Goal: Transaction & Acquisition: Purchase product/service

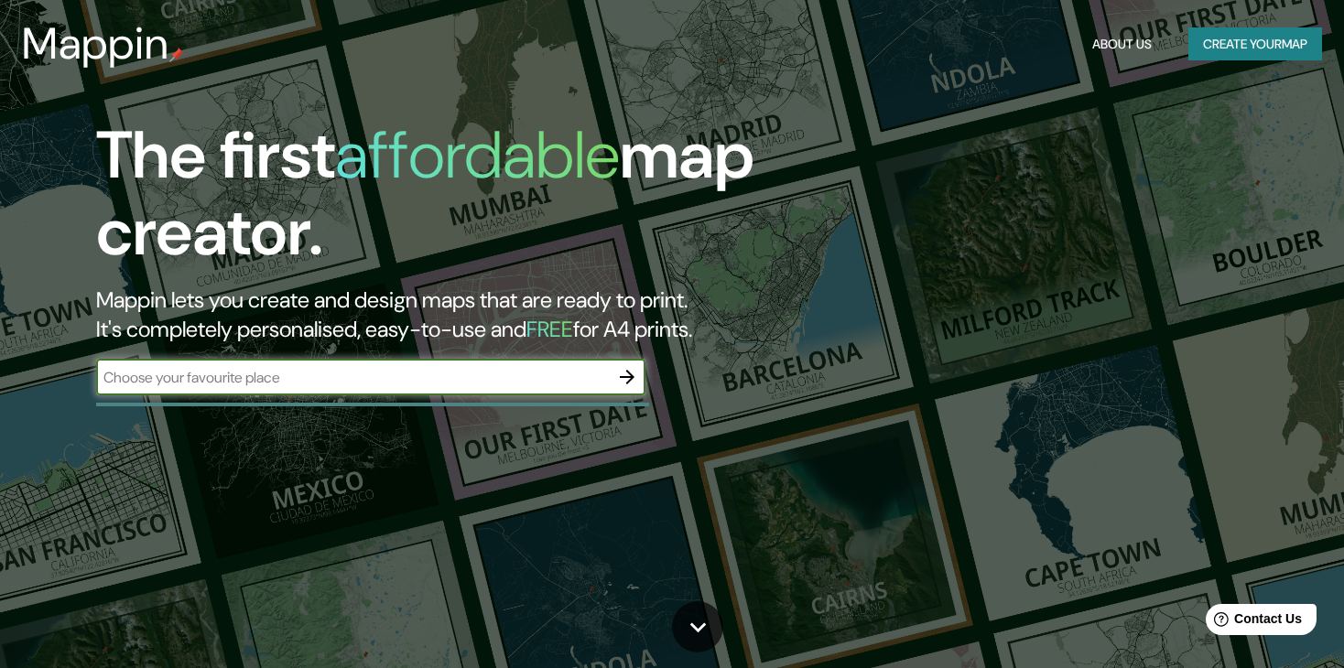
click at [450, 369] on input "text" at bounding box center [352, 377] width 513 height 21
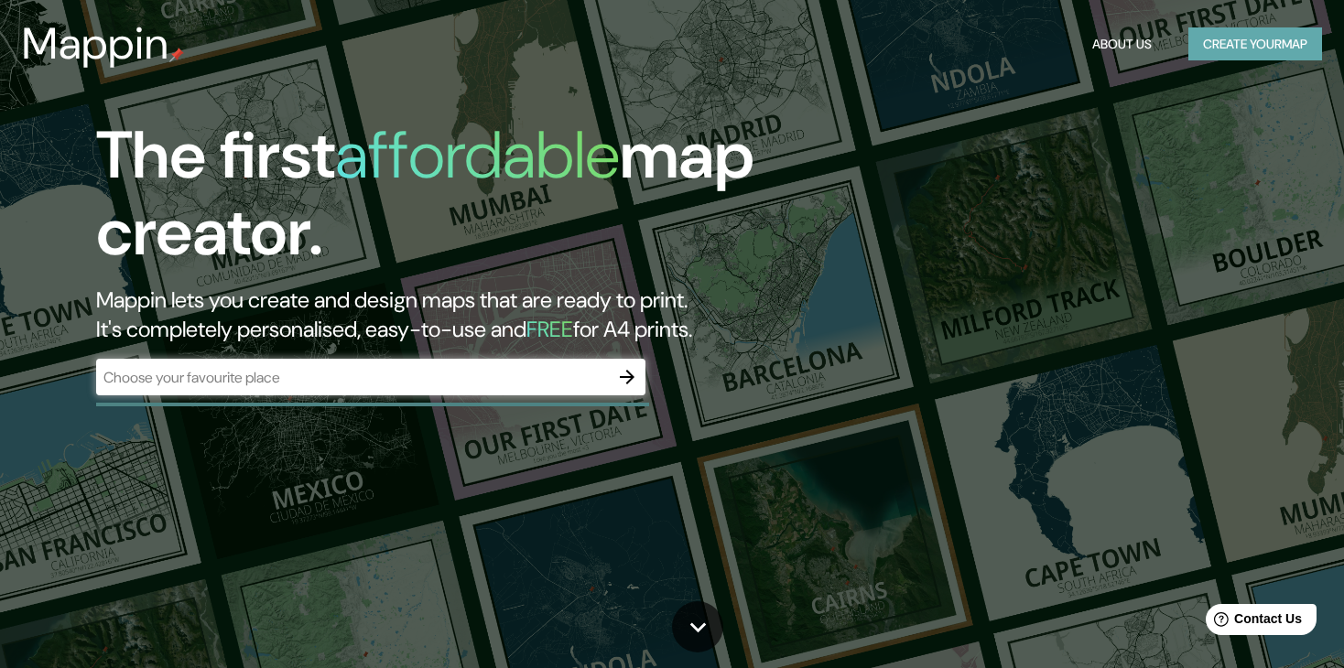
click at [1274, 33] on button "Create your map" at bounding box center [1255, 44] width 134 height 34
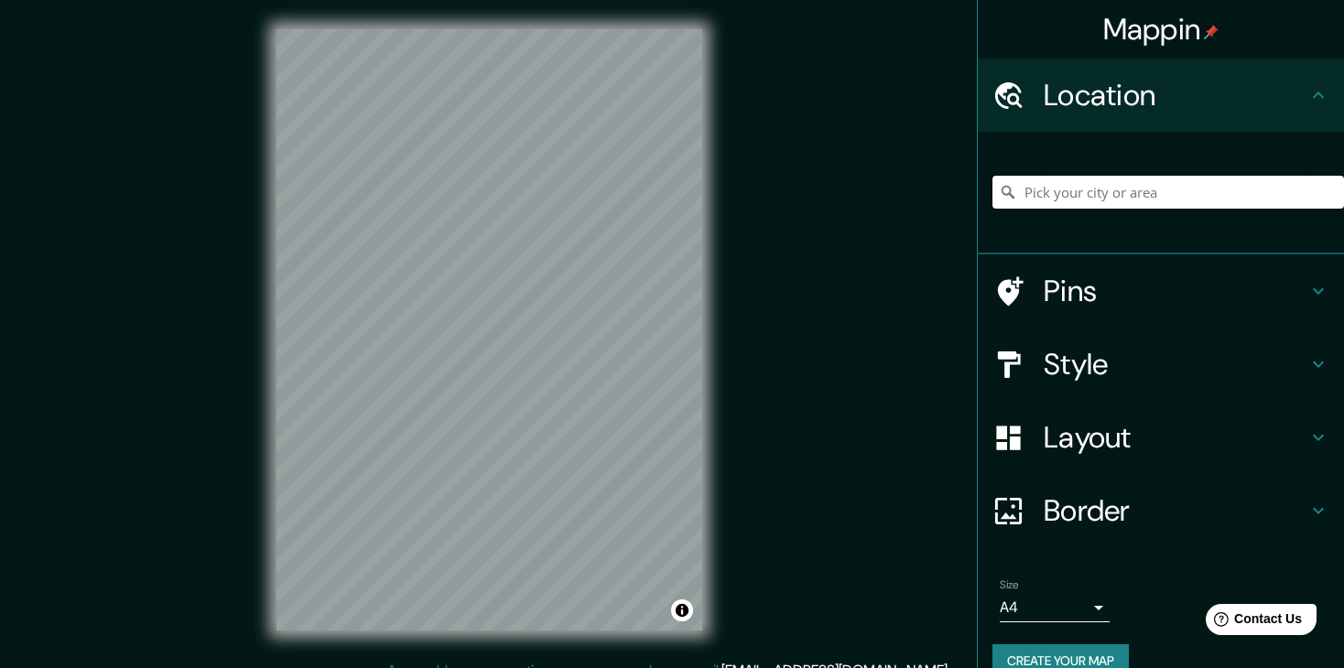
click at [1054, 192] on input "Pick your city or area" at bounding box center [1169, 192] width 352 height 33
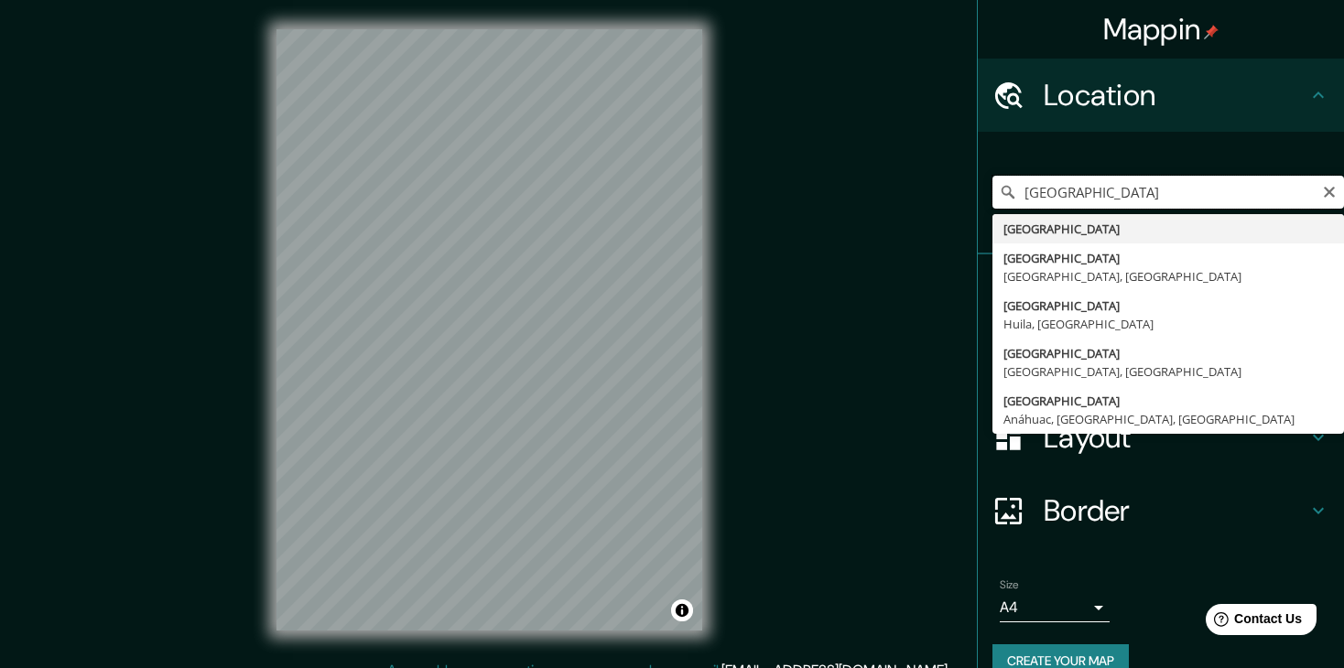
click at [1110, 185] on input "[GEOGRAPHIC_DATA]" at bounding box center [1169, 192] width 352 height 33
type input "C"
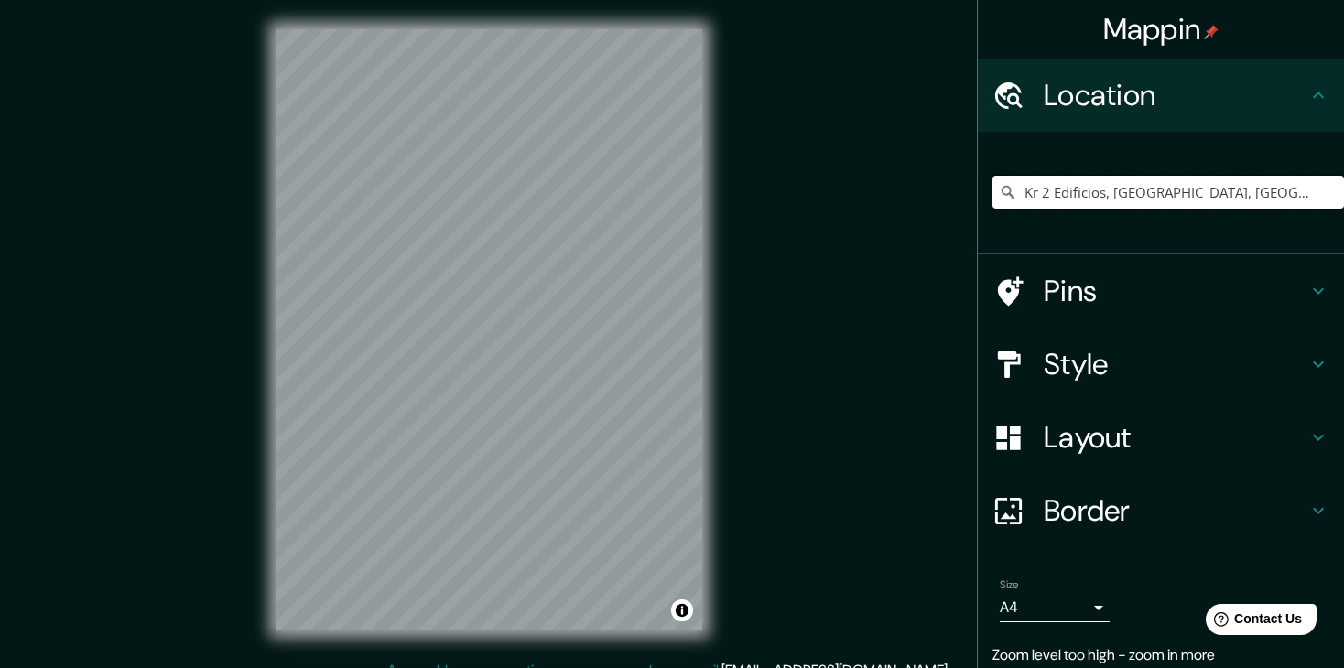
click at [1110, 185] on input "Kr 2 Edificios, [GEOGRAPHIC_DATA], [GEOGRAPHIC_DATA], [GEOGRAPHIC_DATA]" at bounding box center [1169, 192] width 352 height 33
drag, startPoint x: 1110, startPoint y: 185, endPoint x: 1210, endPoint y: 220, distance: 106.6
click at [1210, 220] on div "Kr 2 Edificios, [GEOGRAPHIC_DATA], [GEOGRAPHIC_DATA], [GEOGRAPHIC_DATA] Kr 2 Ed…" at bounding box center [1169, 192] width 352 height 92
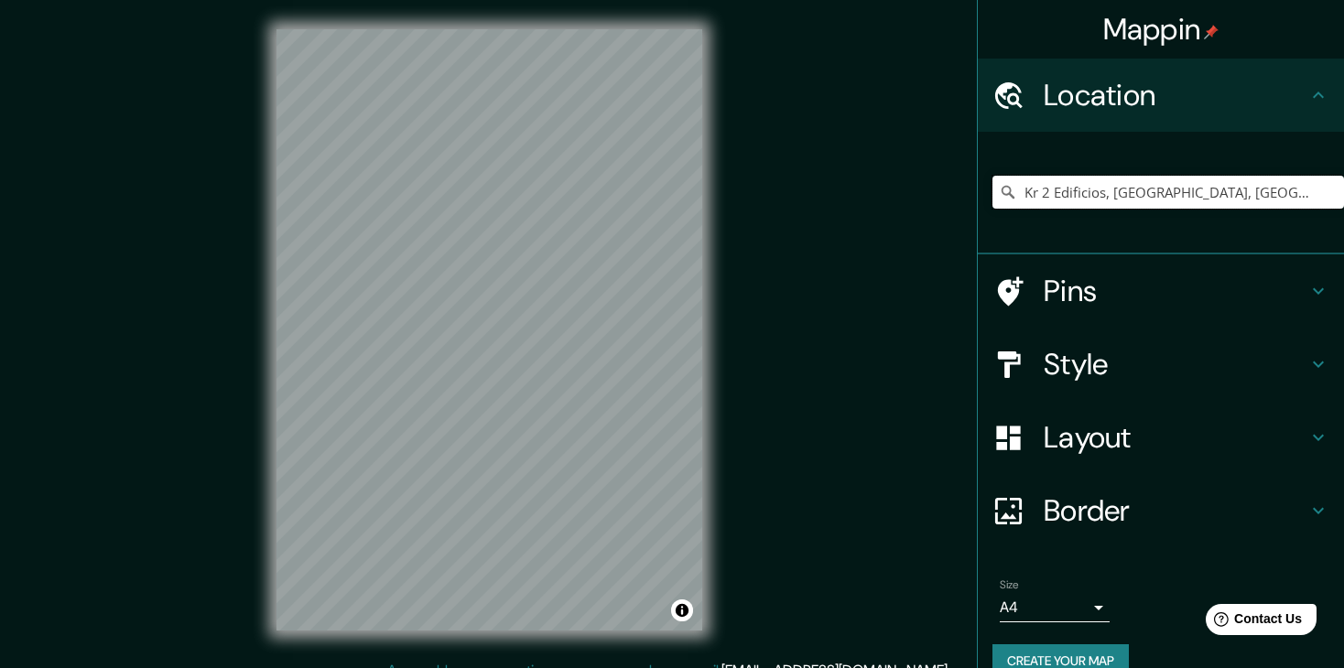
type input "Kr 2 Edificios, [GEOGRAPHIC_DATA], [GEOGRAPHIC_DATA], [GEOGRAPHIC_DATA]"
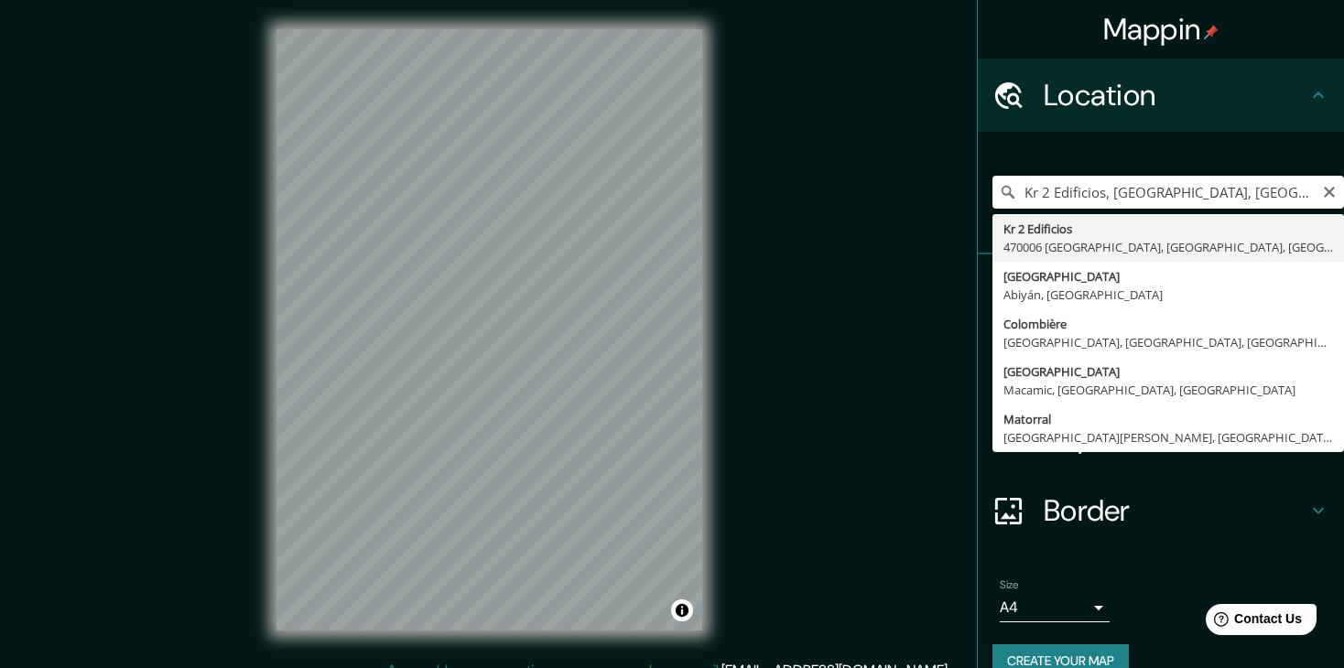
click at [1123, 191] on input "Kr 2 Edificios, [GEOGRAPHIC_DATA], [GEOGRAPHIC_DATA], [GEOGRAPHIC_DATA]" at bounding box center [1169, 192] width 352 height 33
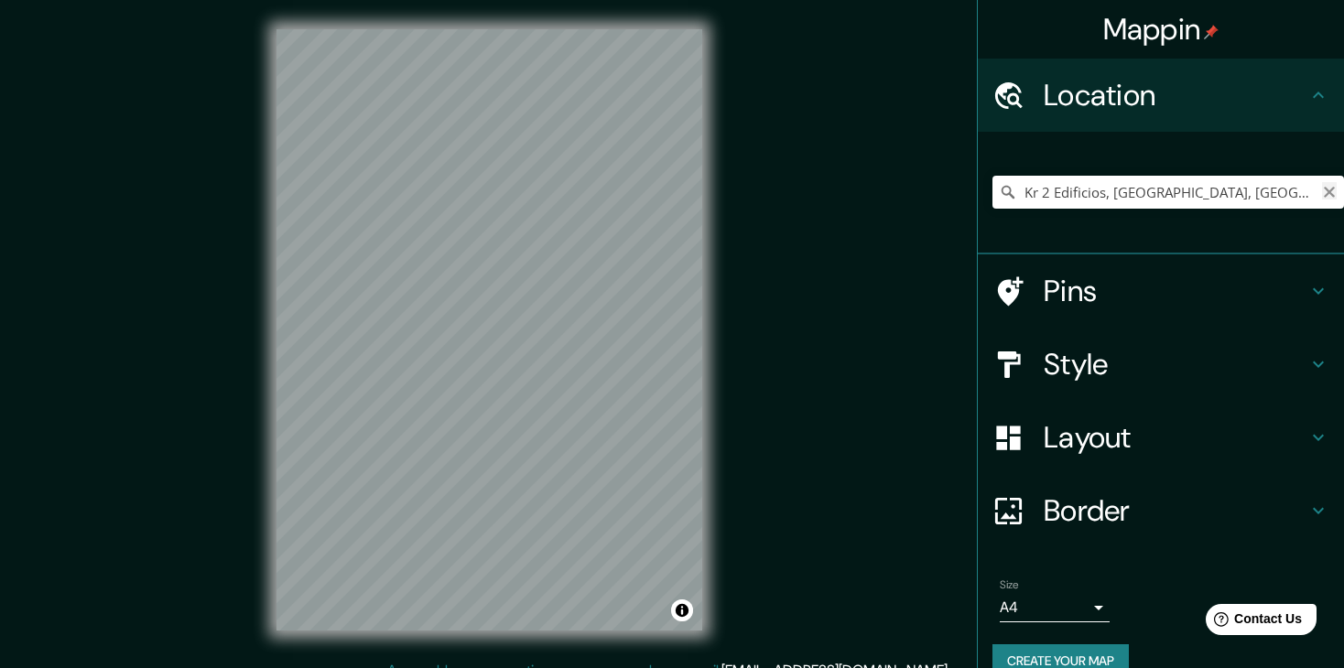
click at [1322, 198] on icon "Clear" at bounding box center [1329, 192] width 15 height 15
paste input "[STREET_ADDRESS]"
type input "[STREET_ADDRESS]"
click at [1148, 287] on h4 "Pins" at bounding box center [1176, 291] width 264 height 37
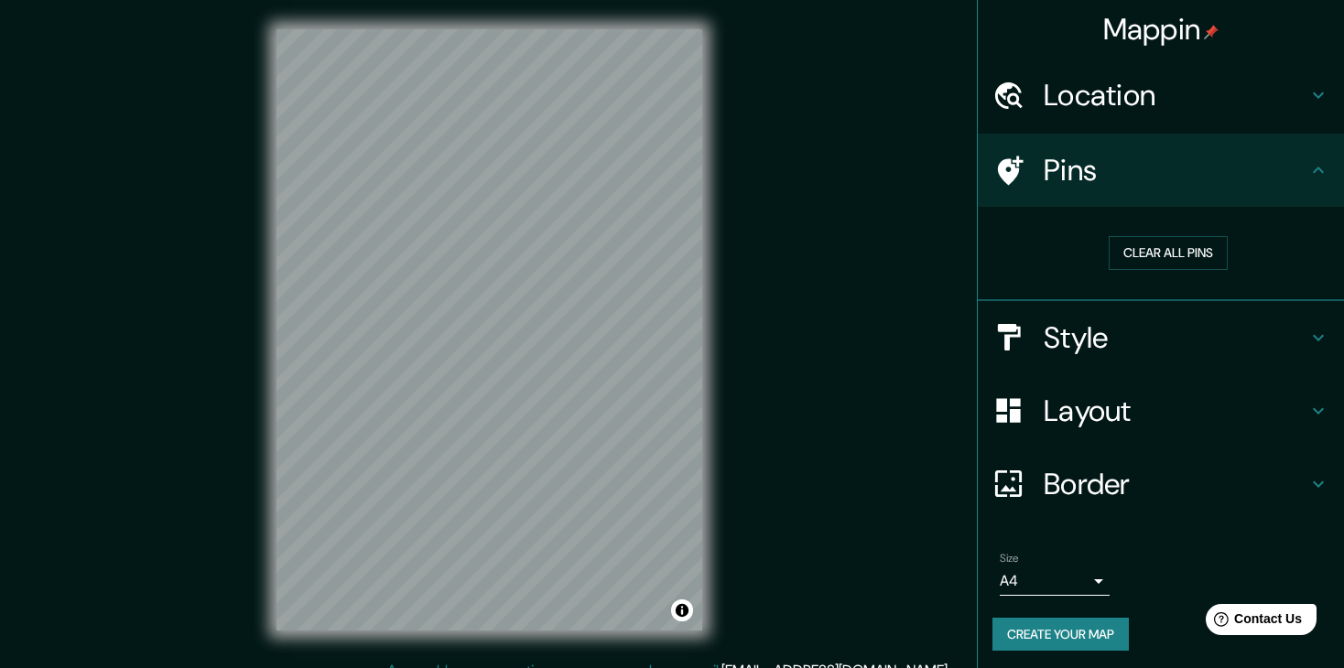
click at [1137, 92] on h4 "Location" at bounding box center [1176, 95] width 264 height 37
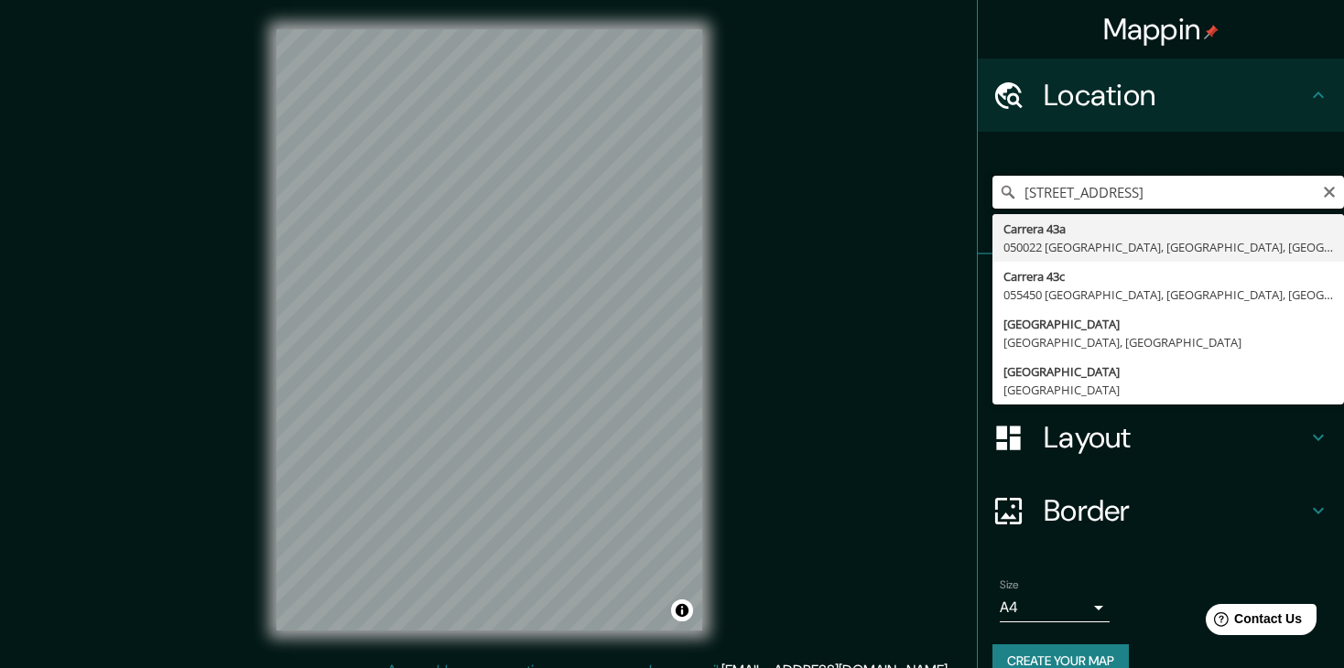
click at [1133, 185] on input "[STREET_ADDRESS]" at bounding box center [1169, 192] width 352 height 33
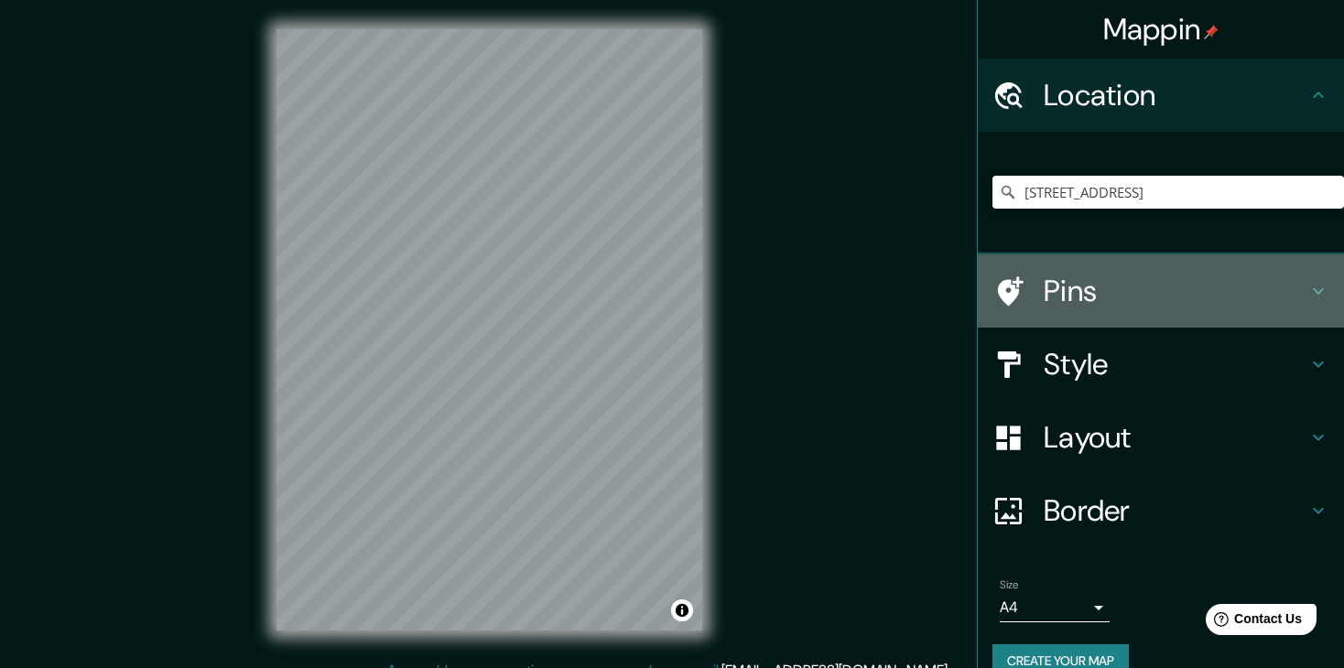
click at [1250, 300] on h4 "Pins" at bounding box center [1176, 291] width 264 height 37
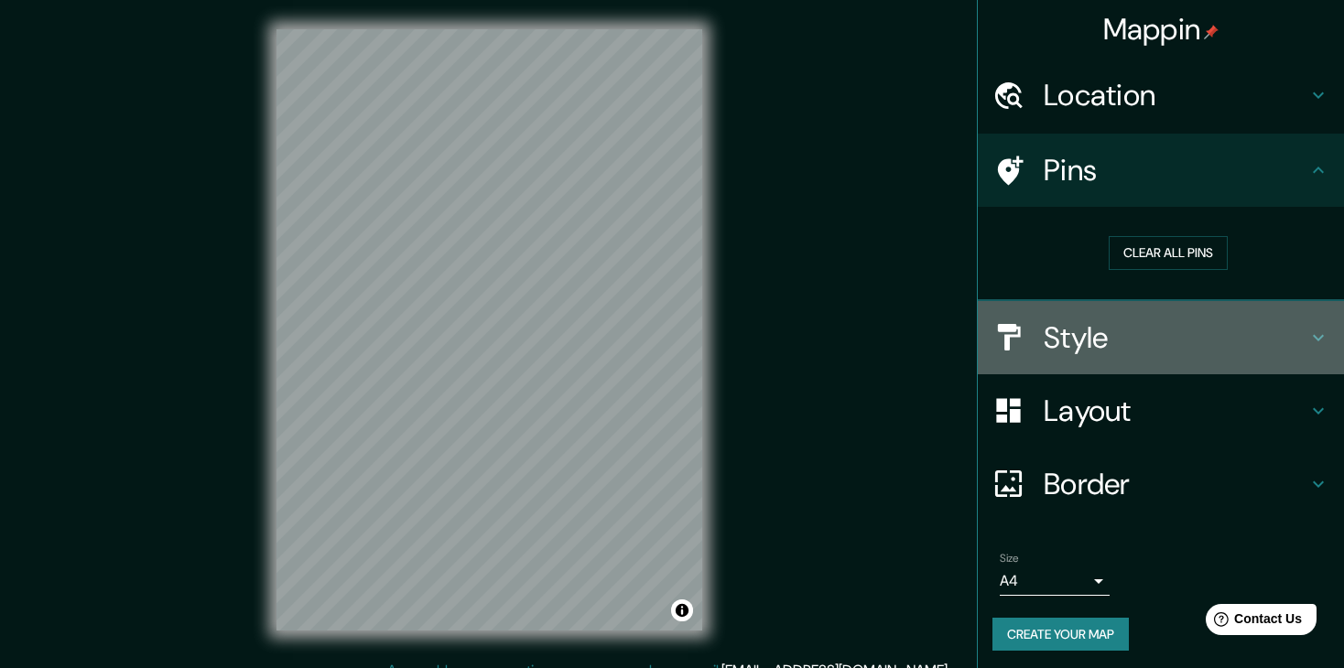
click at [1154, 347] on h4 "Style" at bounding box center [1176, 338] width 264 height 37
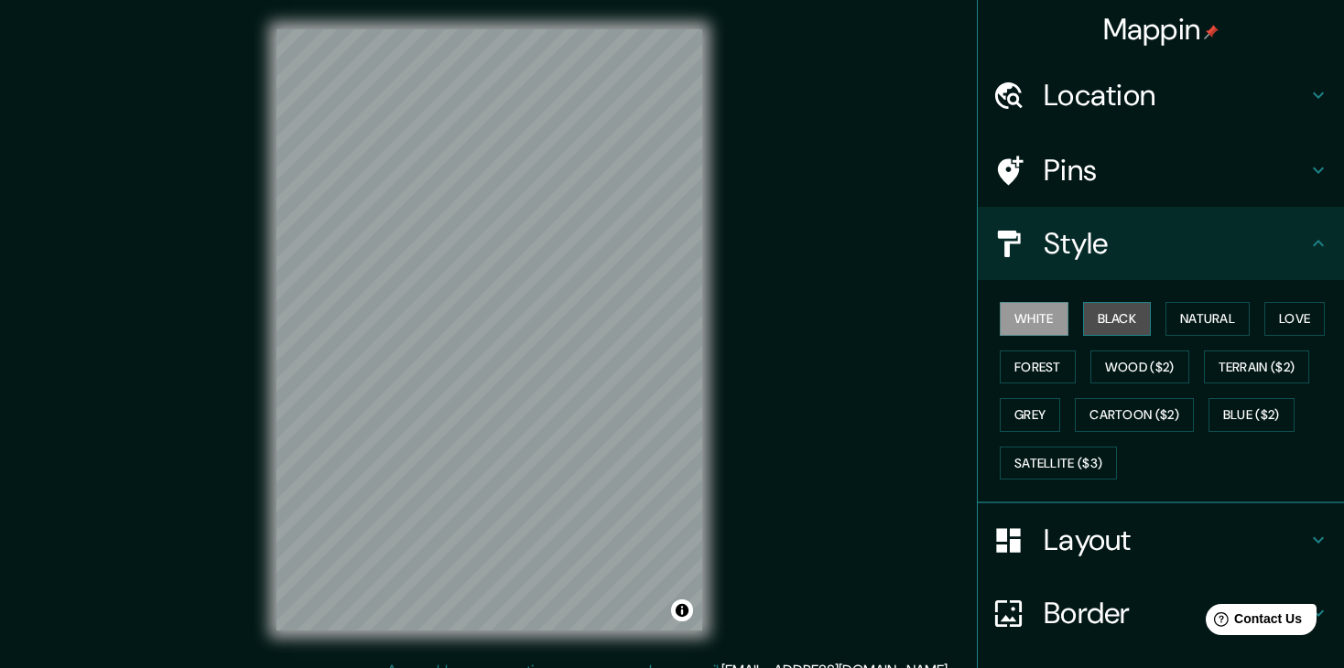
click at [1112, 323] on button "Black" at bounding box center [1117, 319] width 69 height 34
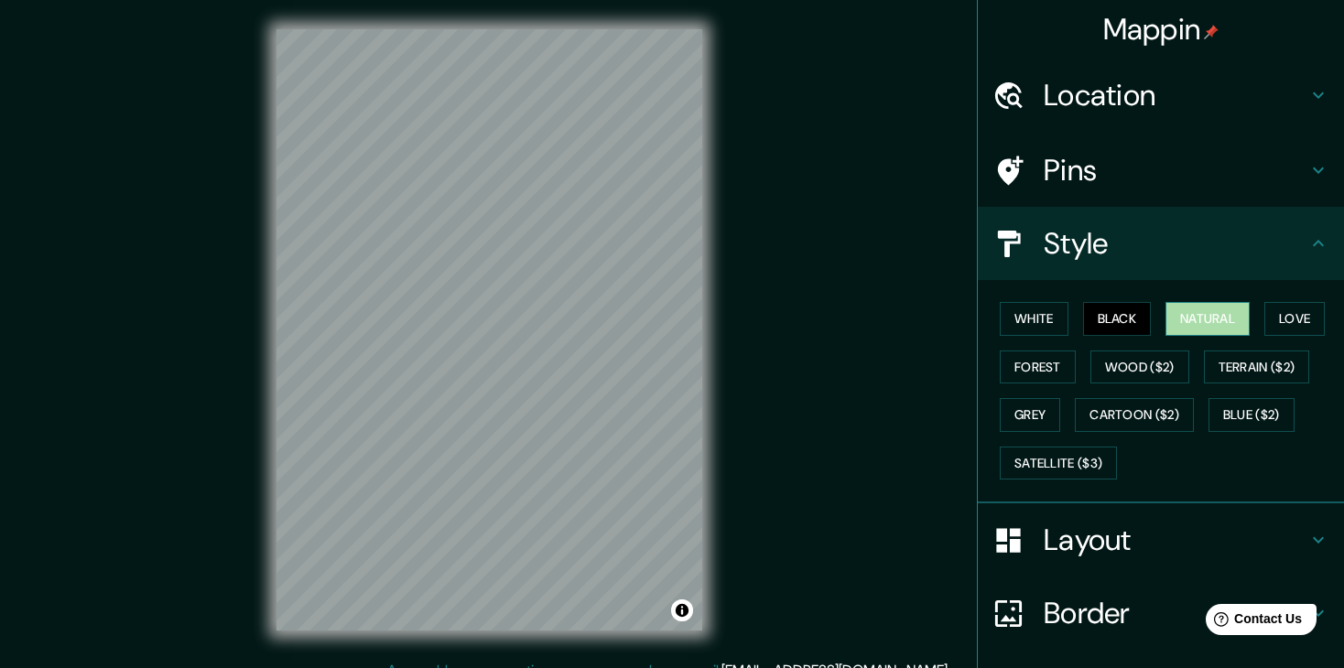
click at [1182, 320] on button "Natural" at bounding box center [1208, 319] width 84 height 34
click at [1284, 308] on button "Love" at bounding box center [1294, 319] width 60 height 34
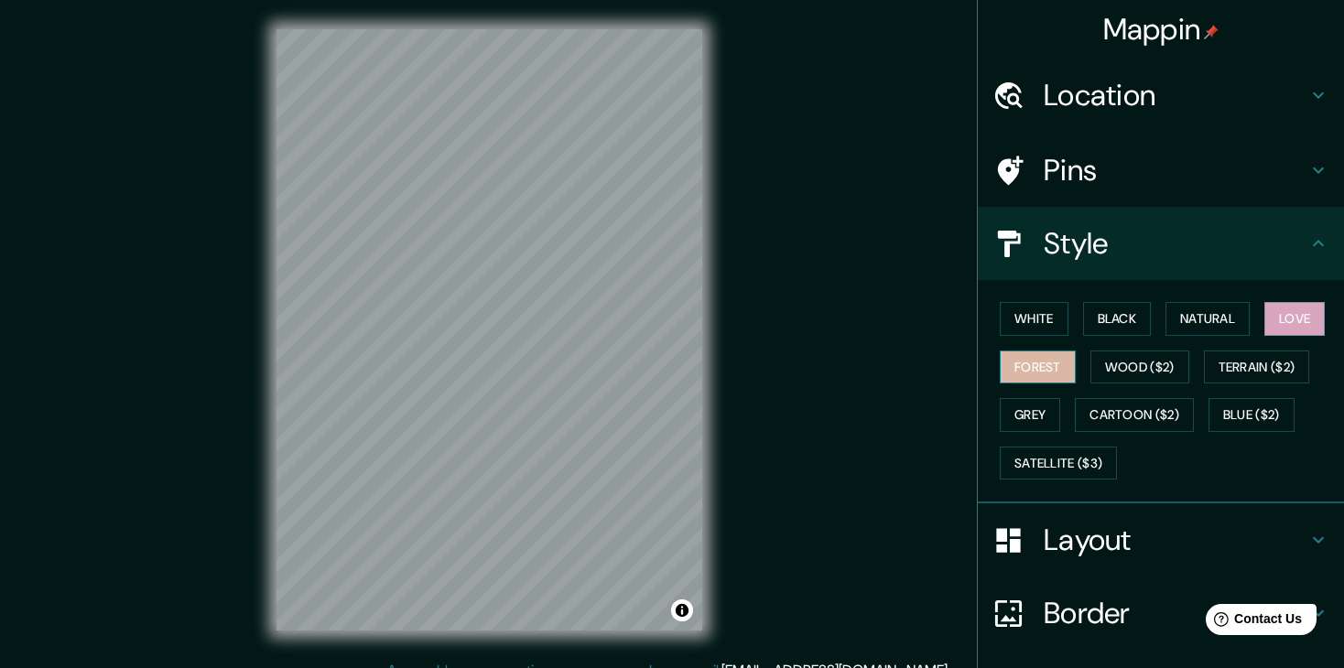
click at [1043, 365] on button "Forest" at bounding box center [1038, 368] width 76 height 34
click at [1152, 354] on button "Wood ($2)" at bounding box center [1139, 368] width 99 height 34
click at [1241, 347] on div "White Black Natural Love Forest Wood ($2) Terrain ($2) Grey Cartoon ($2) Blue (…" at bounding box center [1169, 391] width 352 height 192
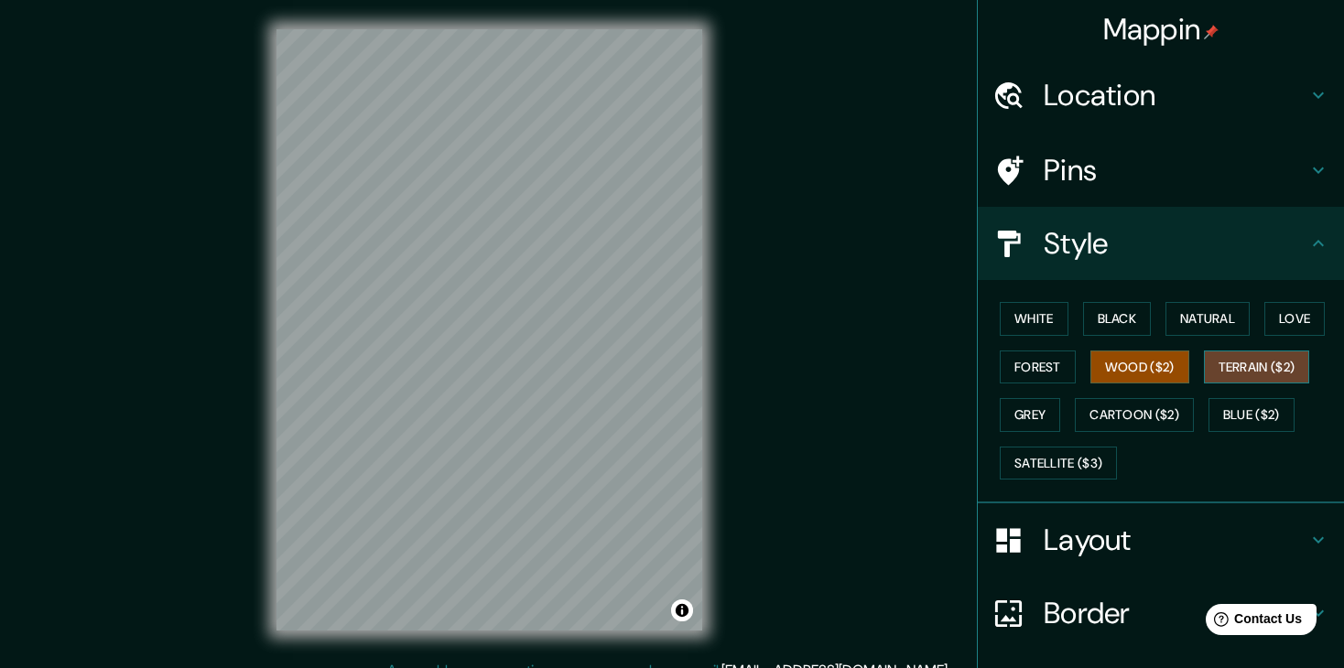
click at [1237, 370] on button "Terrain ($2)" at bounding box center [1257, 368] width 106 height 34
click at [1230, 401] on button "Blue ($2)" at bounding box center [1252, 415] width 86 height 34
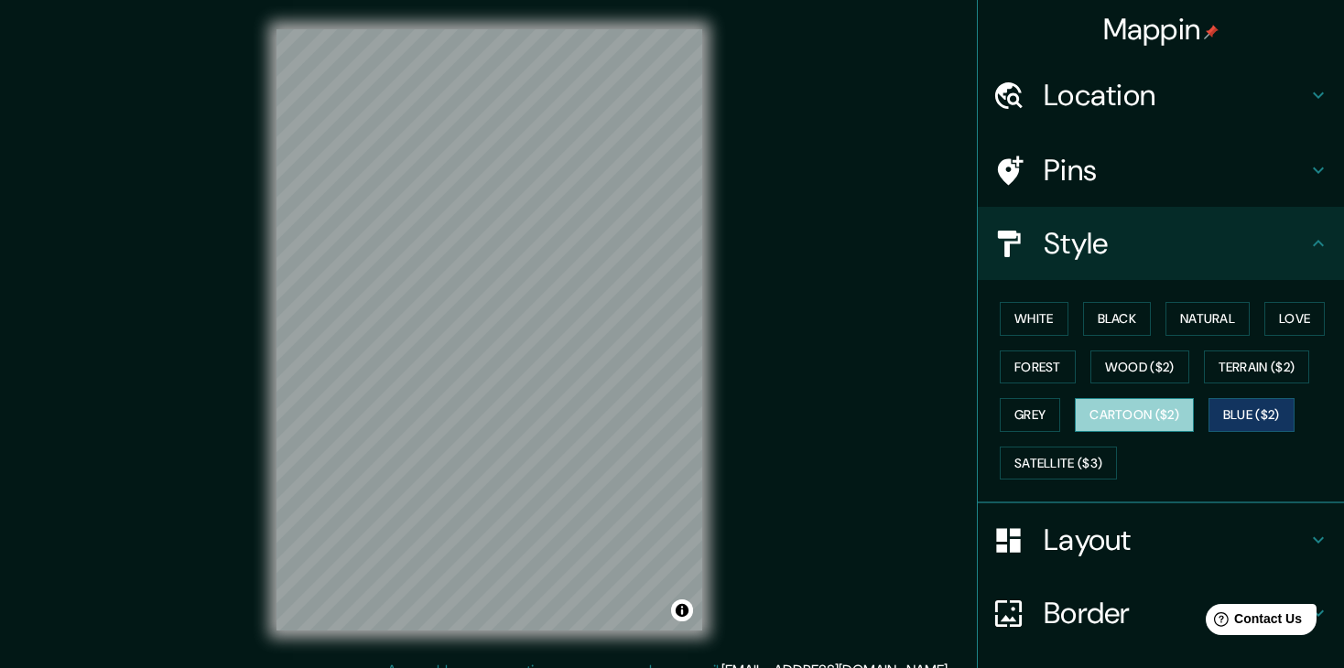
click at [1155, 417] on button "Cartoon ($2)" at bounding box center [1134, 415] width 119 height 34
click at [1122, 420] on button "Cartoon ($2)" at bounding box center [1134, 415] width 119 height 34
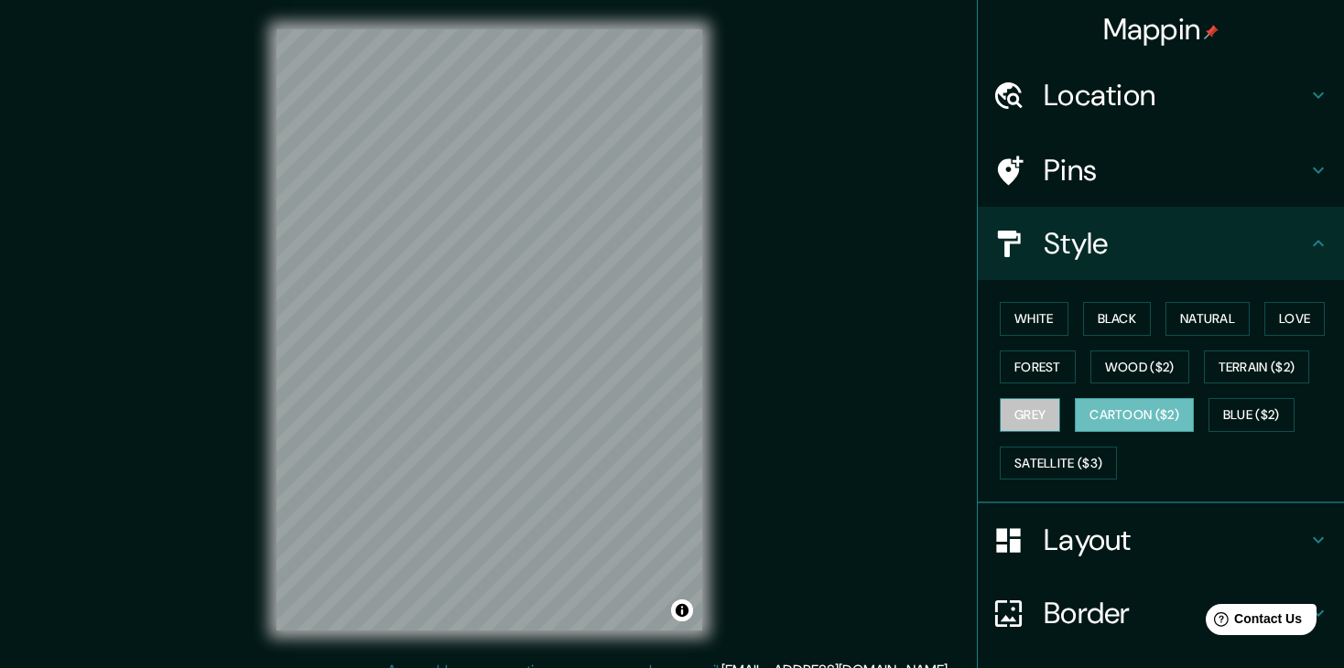
click at [1031, 416] on button "Grey" at bounding box center [1030, 415] width 60 height 34
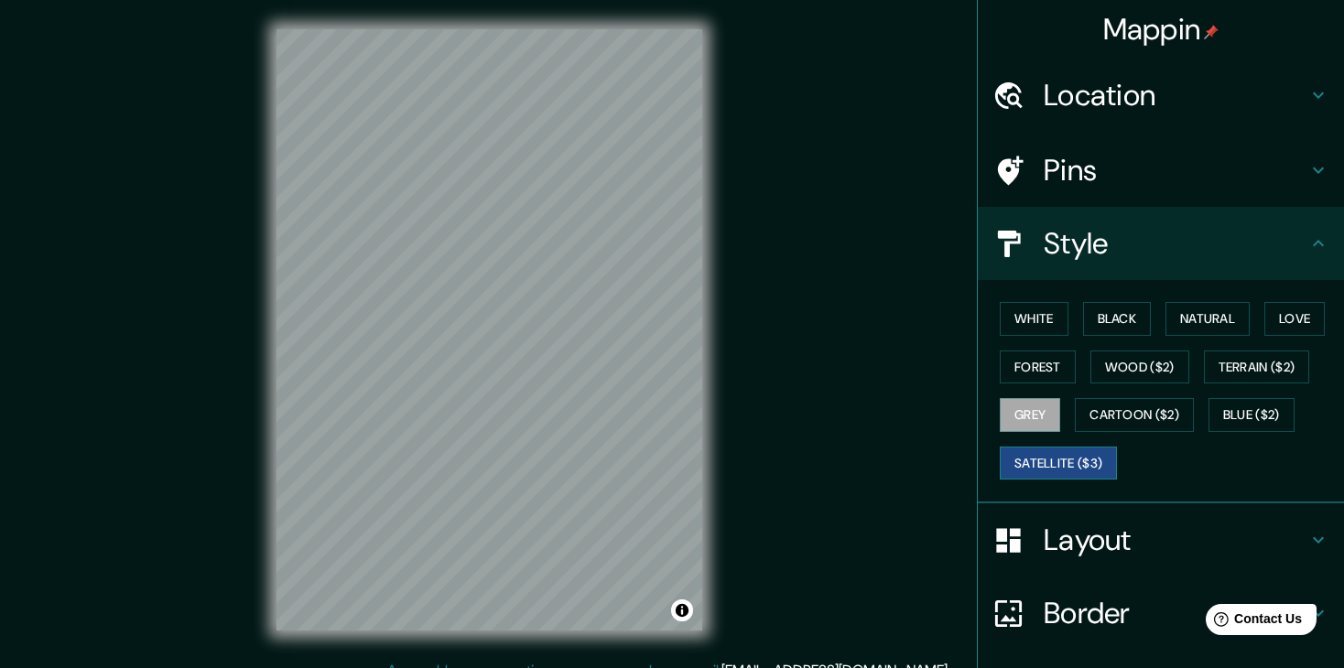
click at [1031, 458] on button "Satellite ($3)" at bounding box center [1058, 464] width 117 height 34
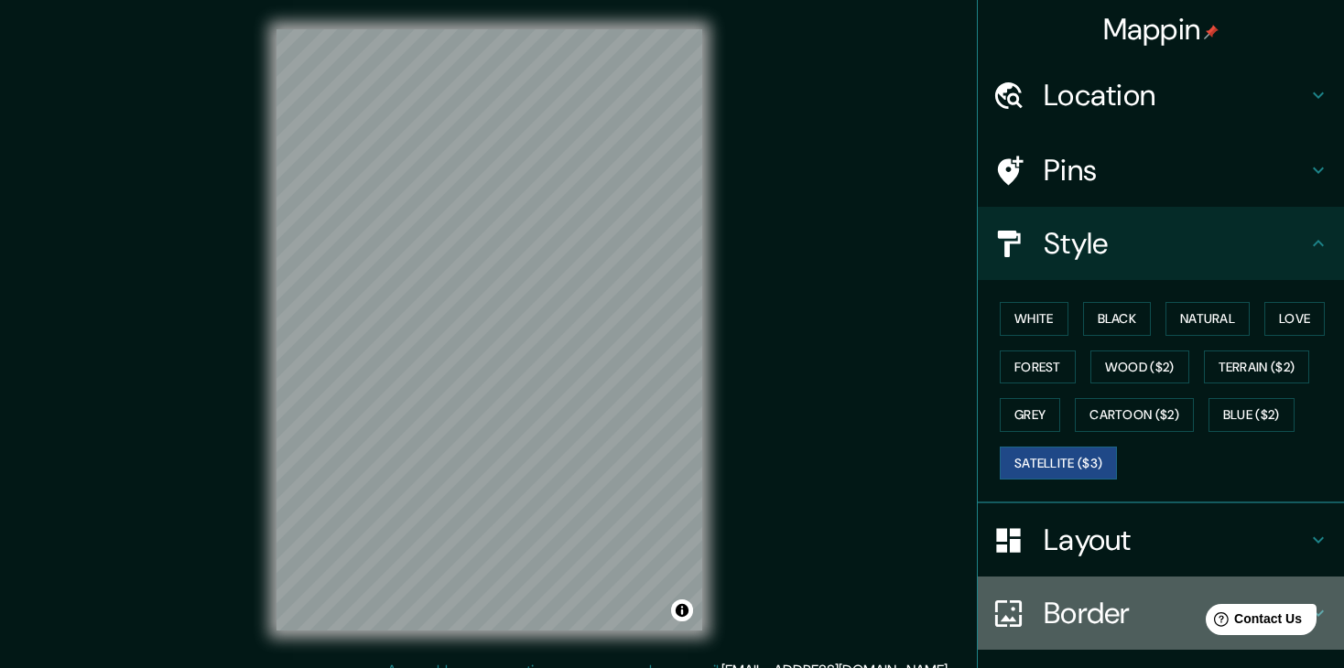
click at [1049, 593] on div "Border" at bounding box center [1161, 613] width 366 height 73
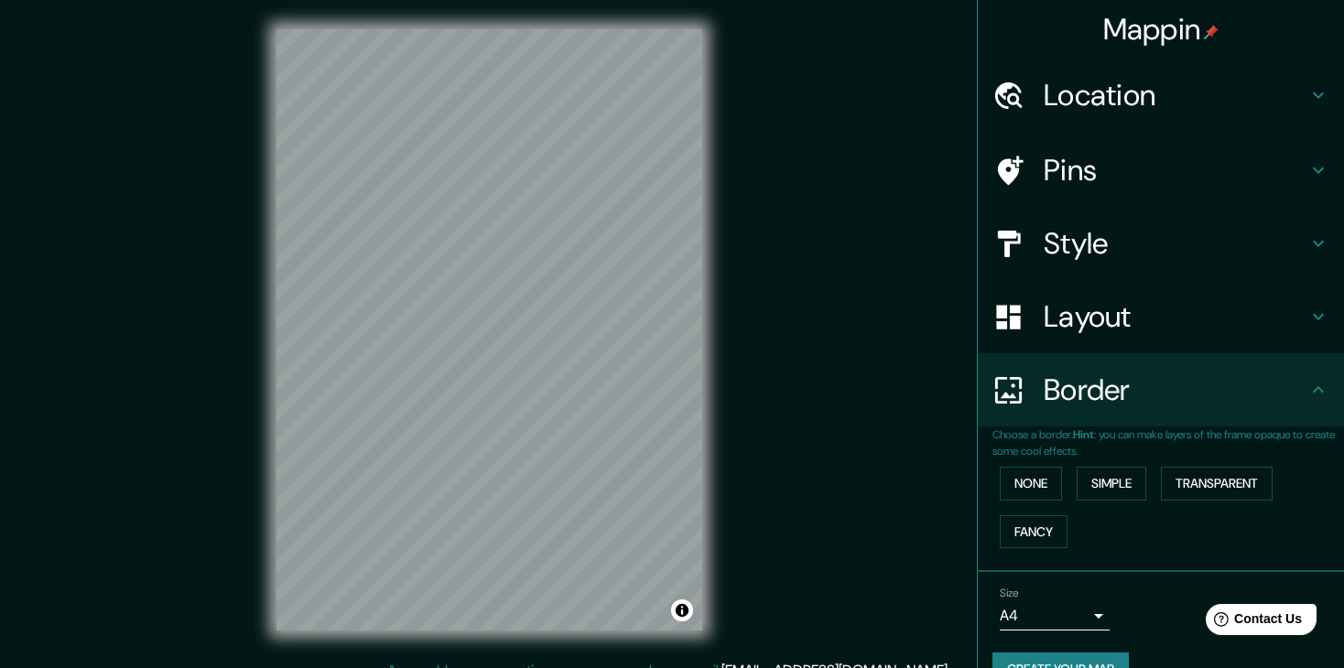
click at [1023, 295] on div "Layout" at bounding box center [1161, 316] width 366 height 73
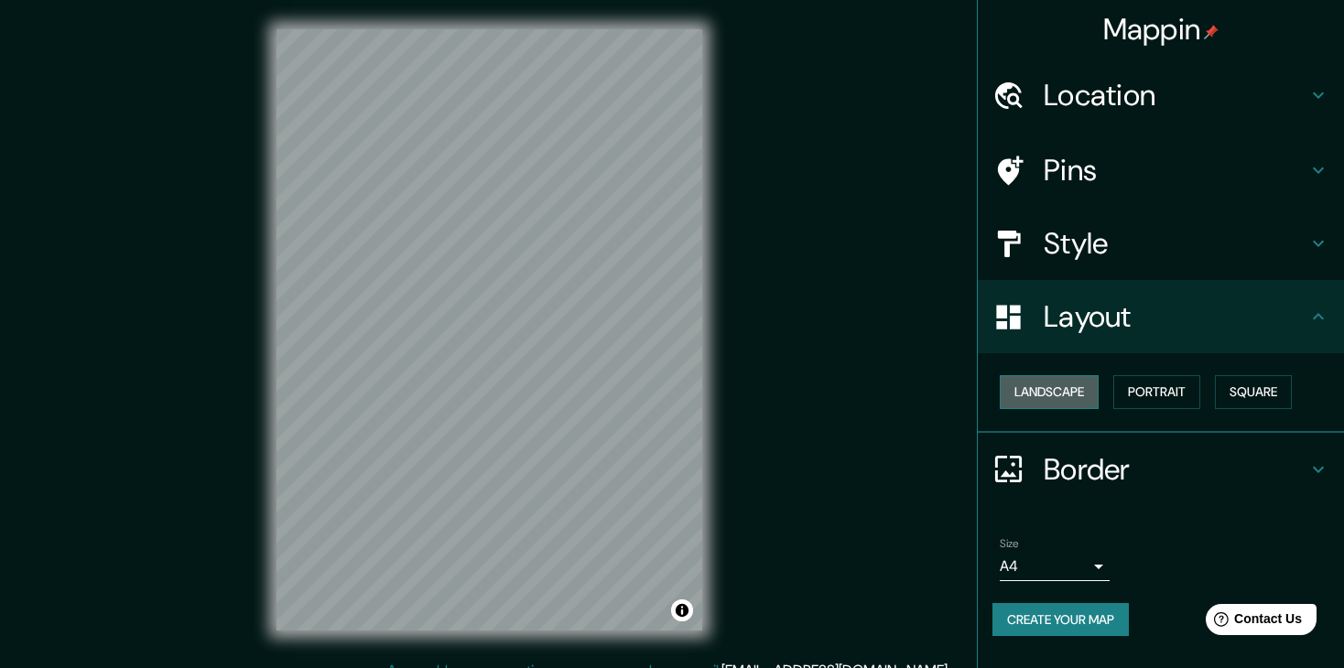
click at [1058, 391] on button "Landscape" at bounding box center [1049, 392] width 99 height 34
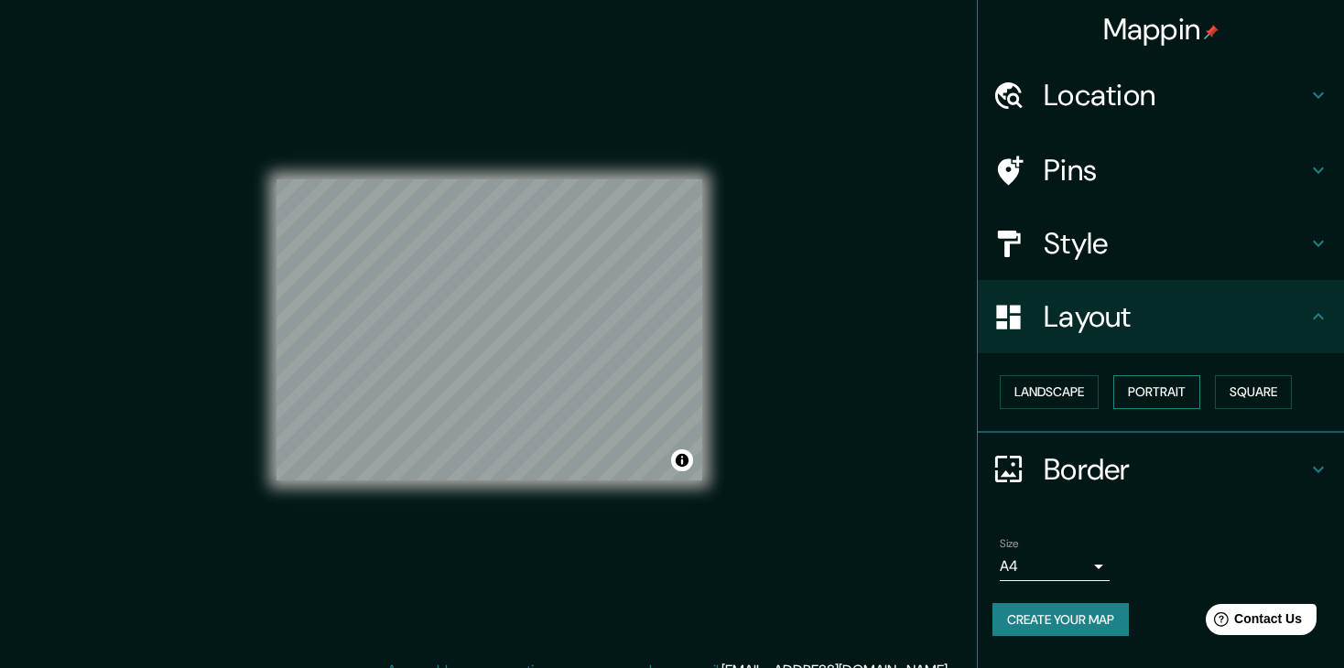
click at [1131, 398] on button "Portrait" at bounding box center [1156, 392] width 87 height 34
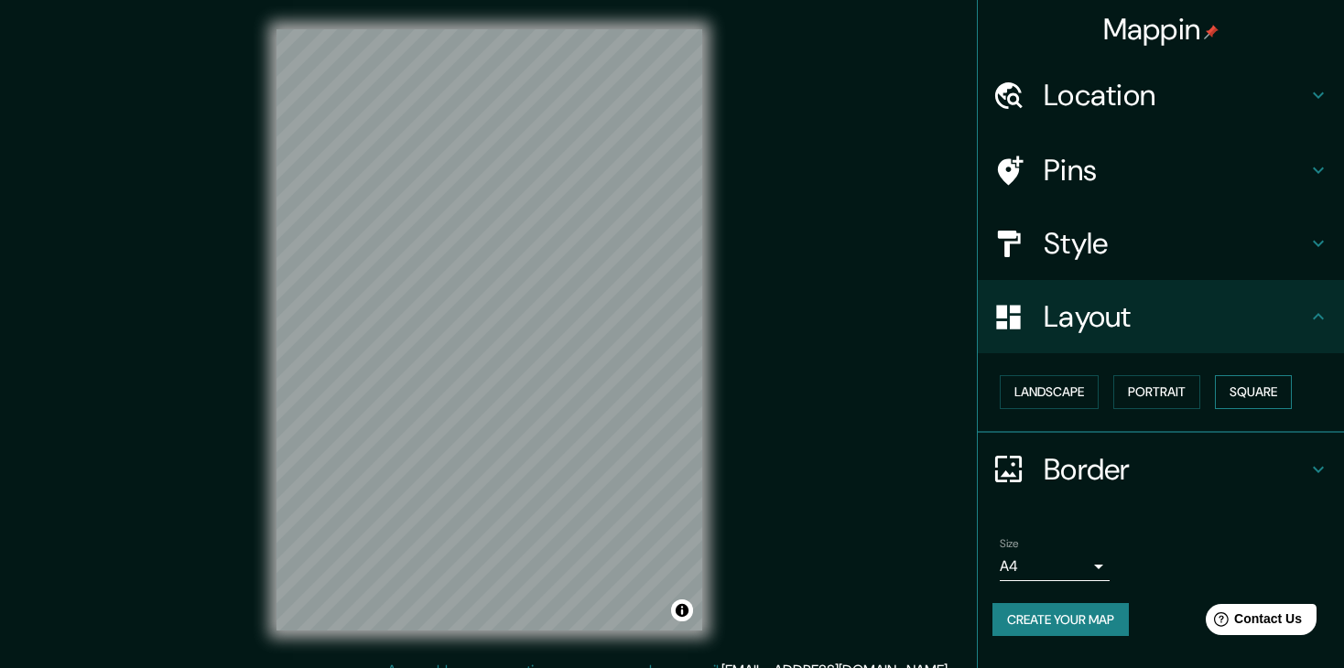
click at [1246, 385] on button "Square" at bounding box center [1253, 392] width 77 height 34
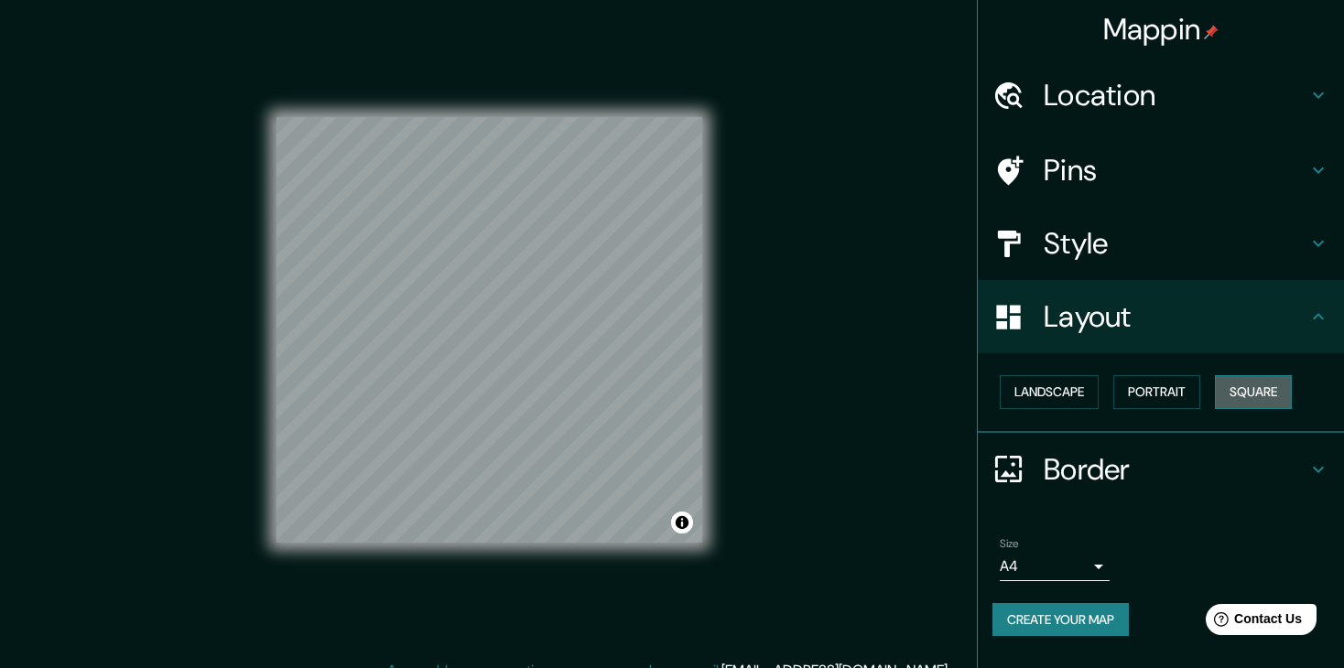
click at [1215, 384] on button "Square" at bounding box center [1253, 392] width 77 height 34
click at [1131, 384] on button "Portrait" at bounding box center [1156, 392] width 87 height 34
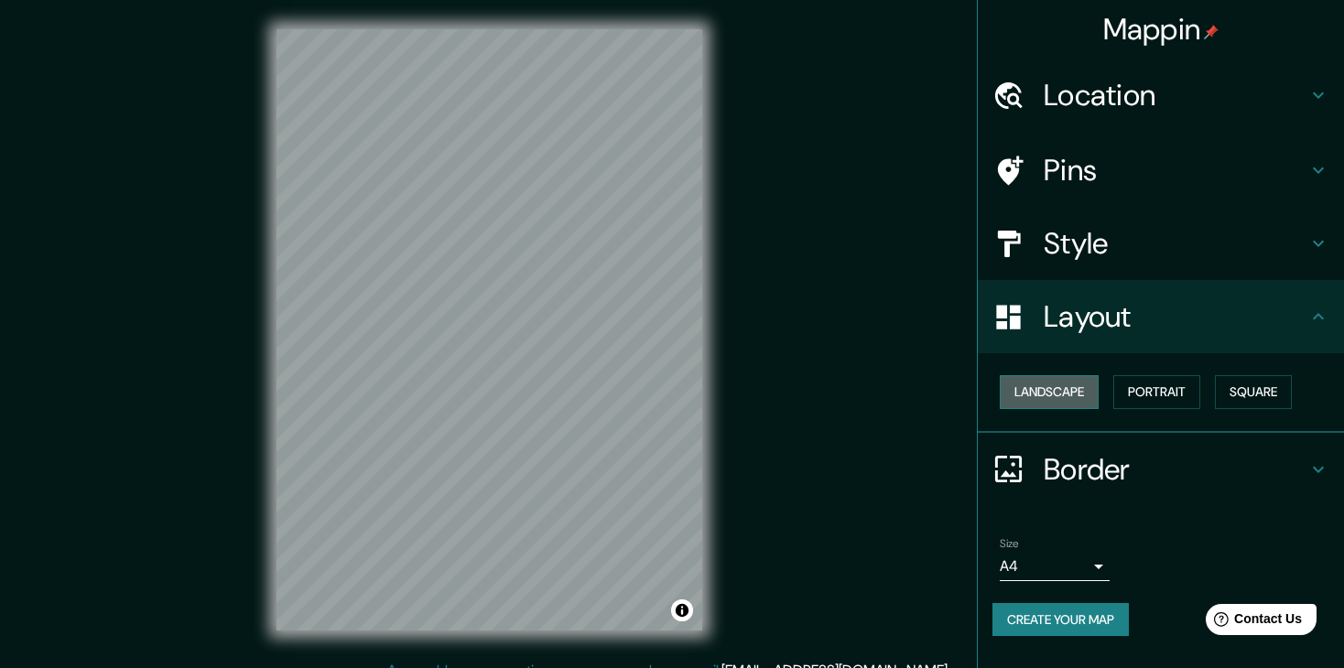
click at [1067, 394] on button "Landscape" at bounding box center [1049, 392] width 99 height 34
